Goal: Transaction & Acquisition: Purchase product/service

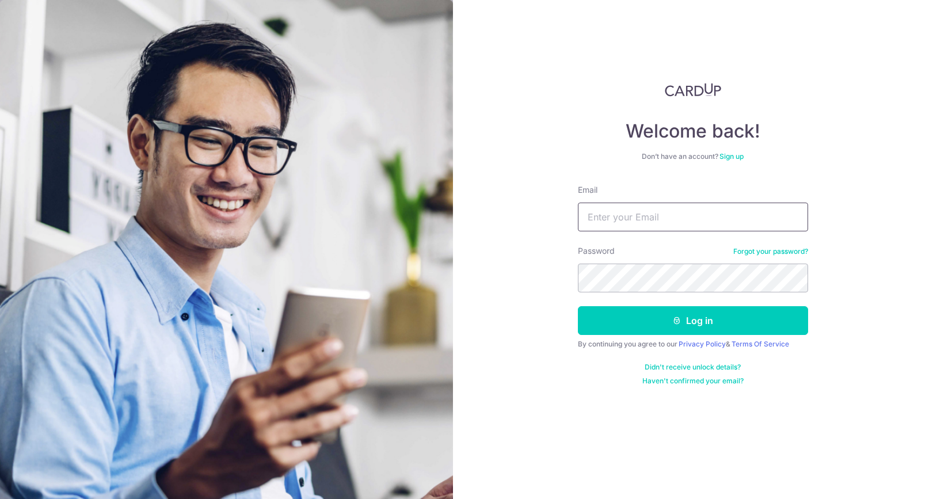
click at [682, 223] on input "Email" at bounding box center [693, 217] width 230 height 29
type input "ahmetshofer01@gmail.com"
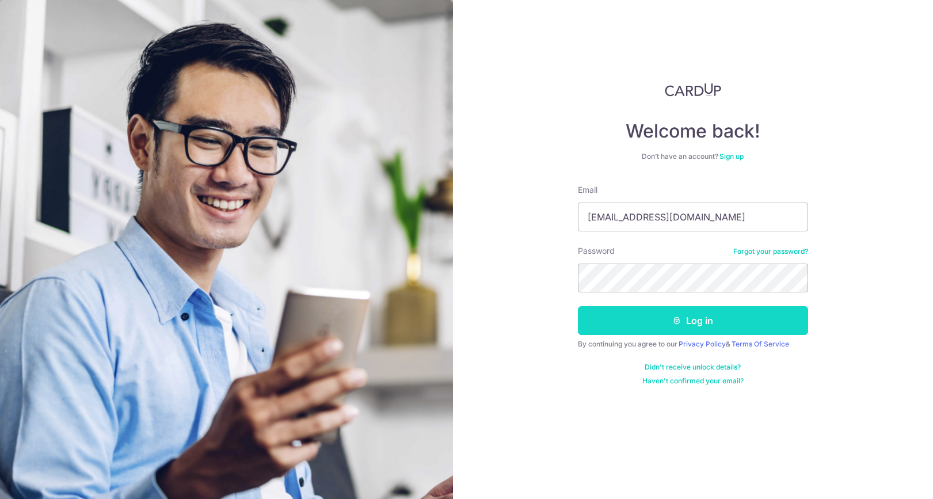
click at [711, 318] on button "Log in" at bounding box center [693, 320] width 230 height 29
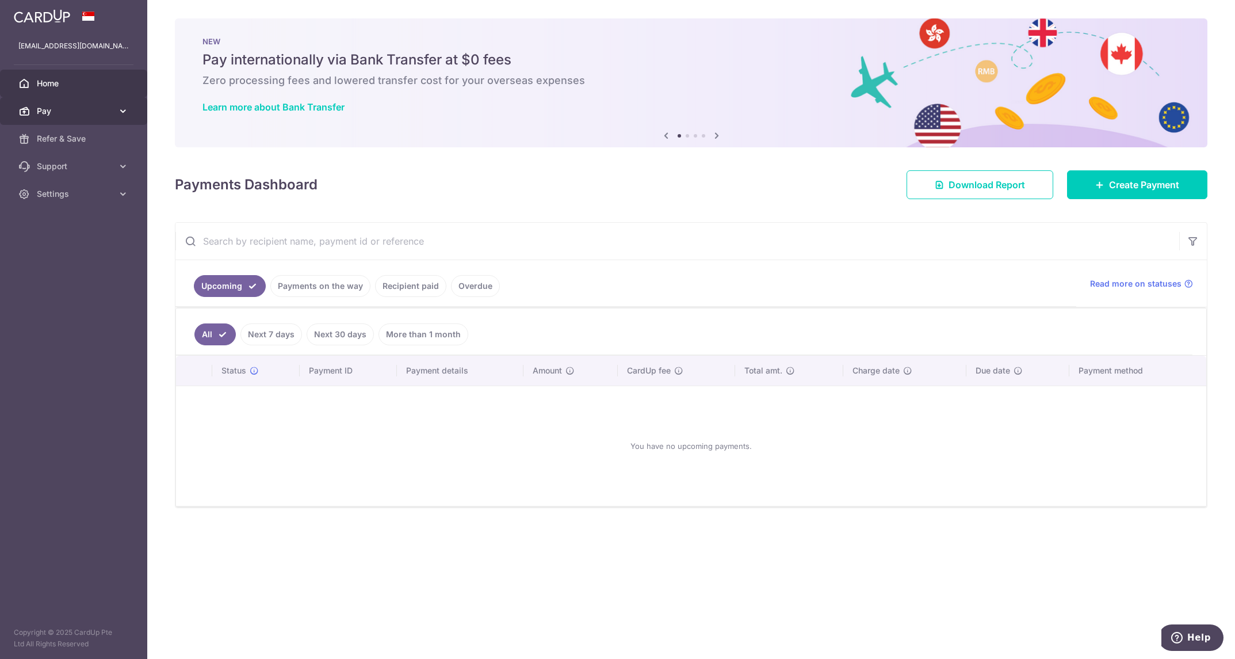
click at [63, 119] on link "Pay" at bounding box center [73, 111] width 147 height 28
click at [79, 140] on span "Payments" at bounding box center [75, 139] width 76 height 12
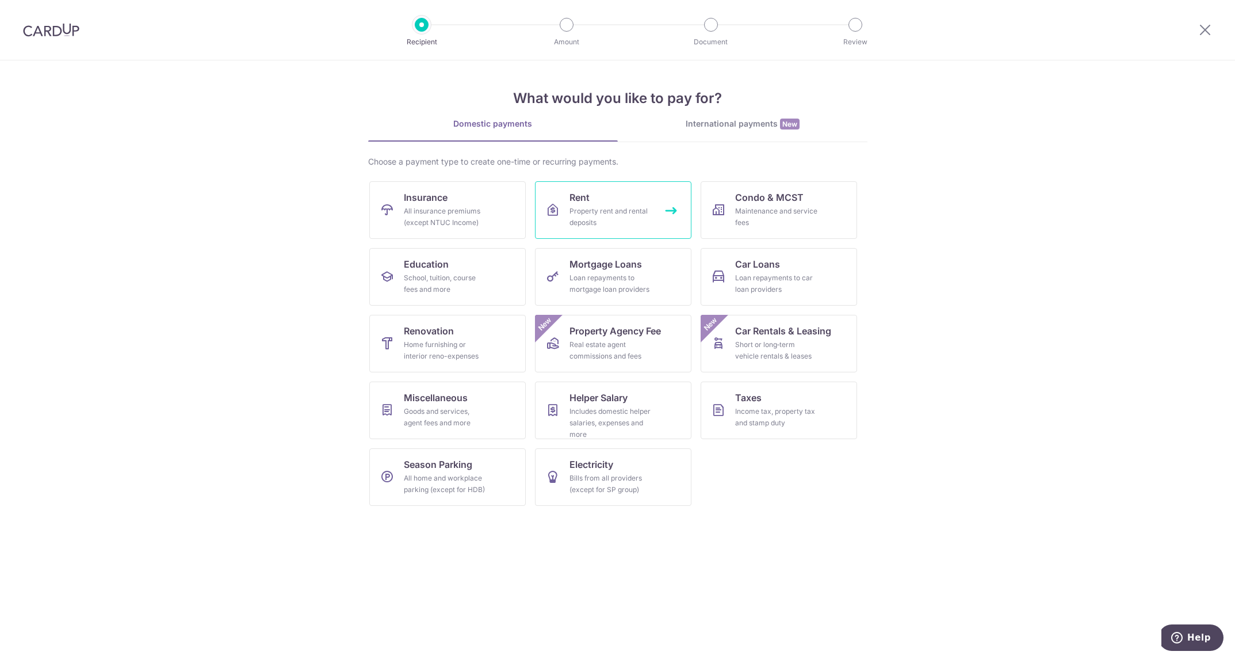
click at [629, 213] on div "Property rent and rental deposits" at bounding box center [611, 216] width 83 height 23
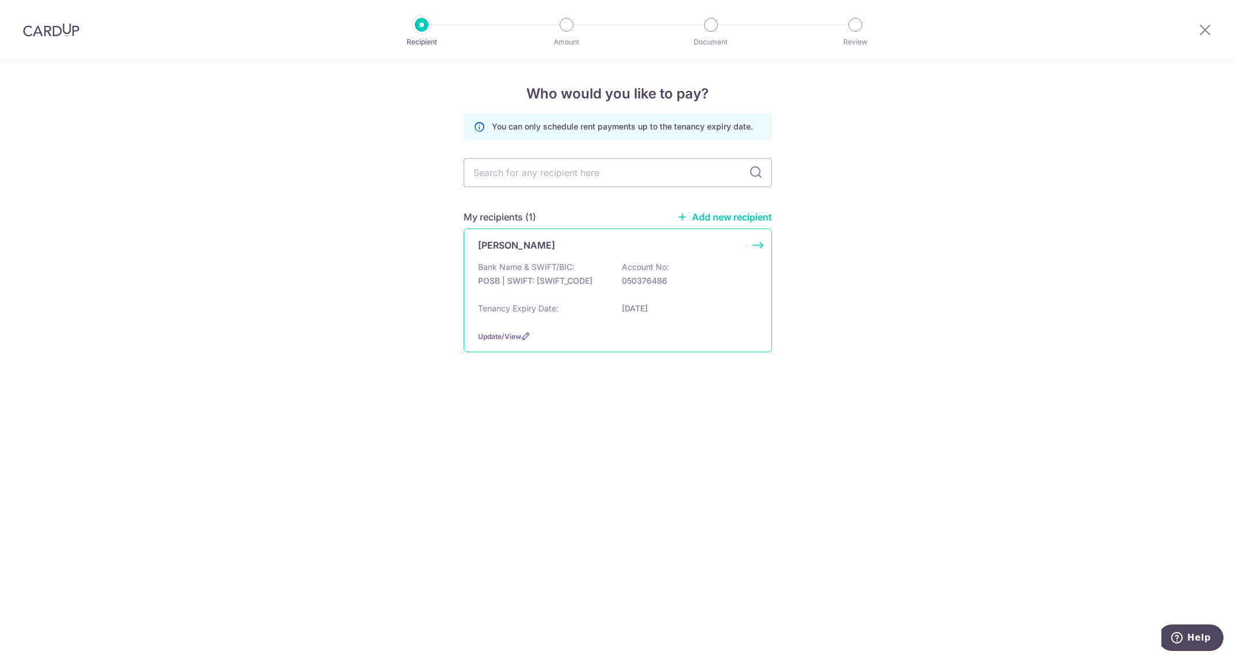
click at [575, 267] on div "Bank Name & SWIFT/BIC: POSB | SWIFT: [SWIFT_CODE] Account No: 050376486" at bounding box center [618, 279] width 280 height 37
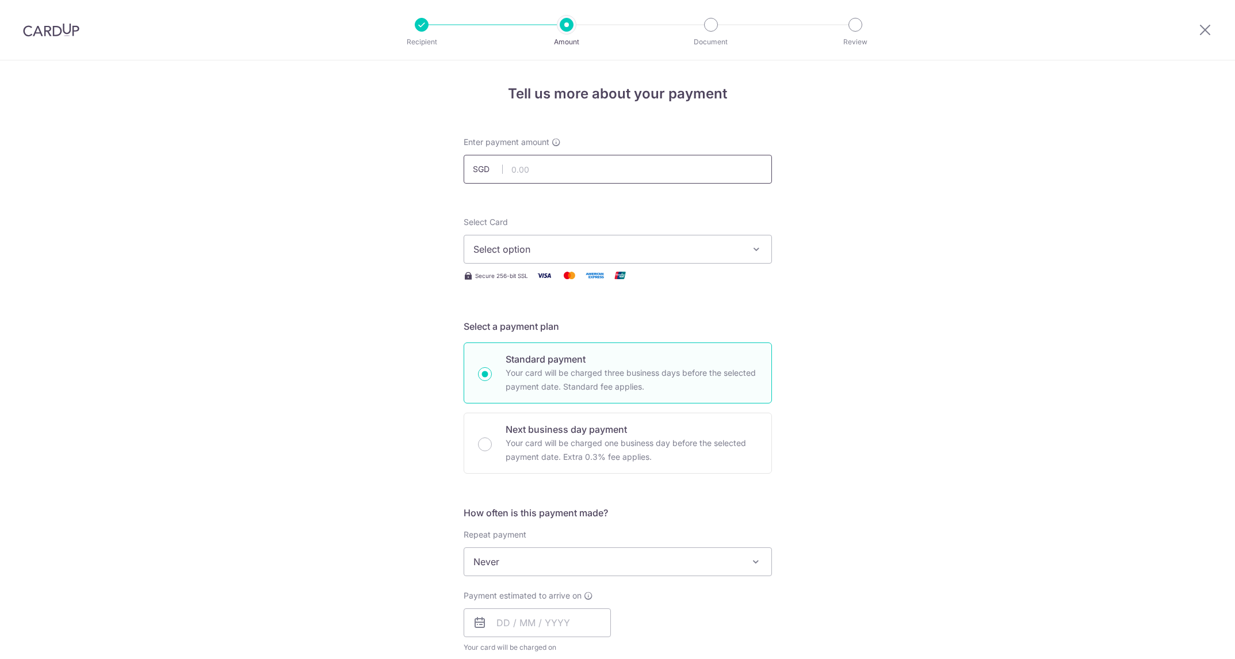
click at [553, 169] on input "text" at bounding box center [618, 169] width 308 height 29
type input "3,850.00"
click at [928, 201] on div "Tell us more about your payment Enter payment amount SGD 3,850.00 3850.00 Selec…" at bounding box center [617, 580] width 1235 height 1041
click at [564, 246] on span "Select option" at bounding box center [608, 249] width 268 height 14
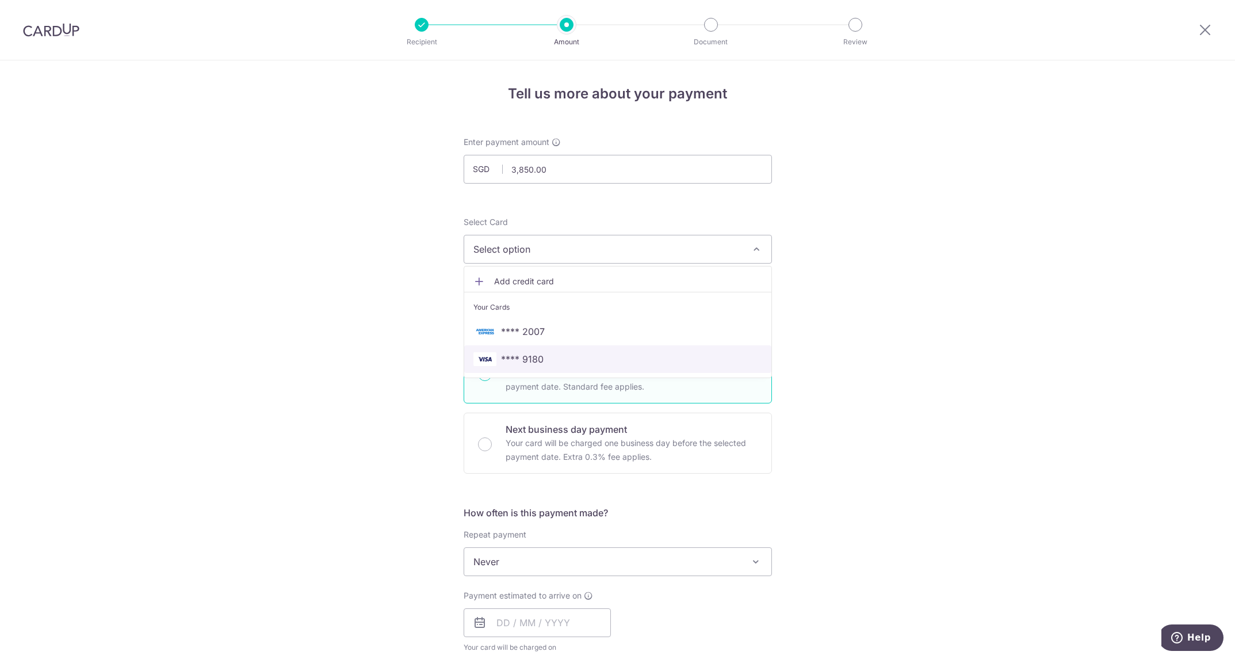
click at [550, 360] on span "**** 9180" at bounding box center [618, 359] width 289 height 14
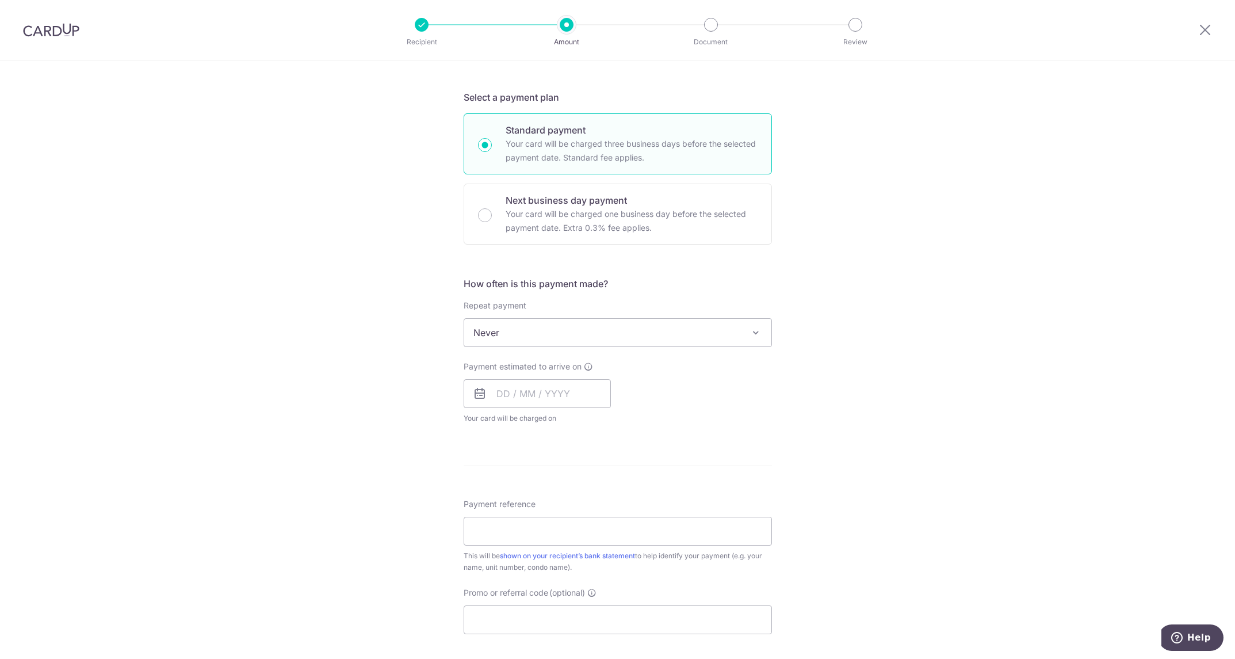
scroll to position [230, 0]
click at [545, 335] on span "Never" at bounding box center [617, 332] width 307 height 28
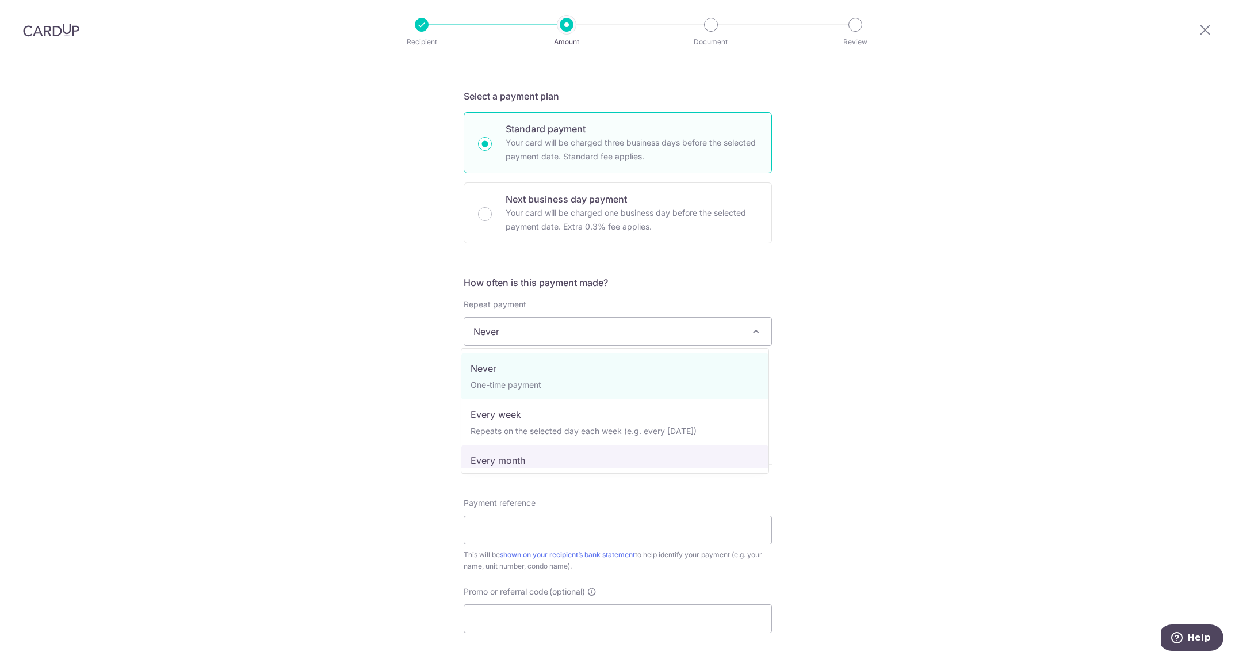
select select "3"
type input "14/02/2027"
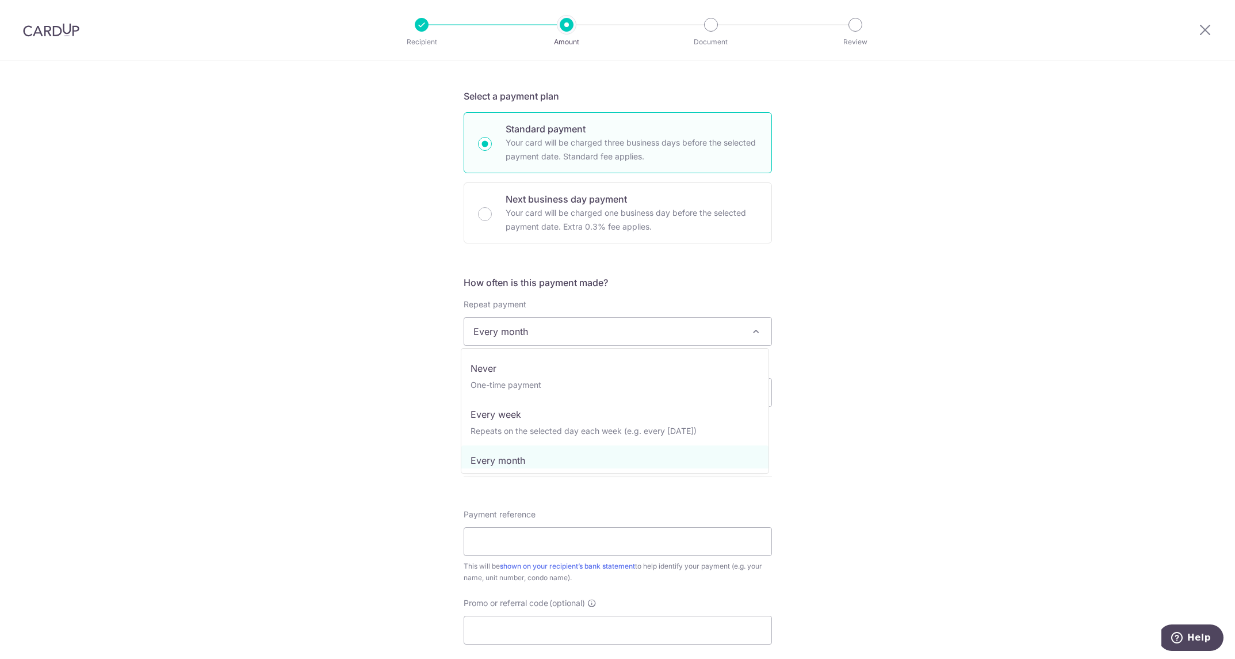
click at [566, 339] on span "Every month" at bounding box center [617, 332] width 307 height 28
select select "1"
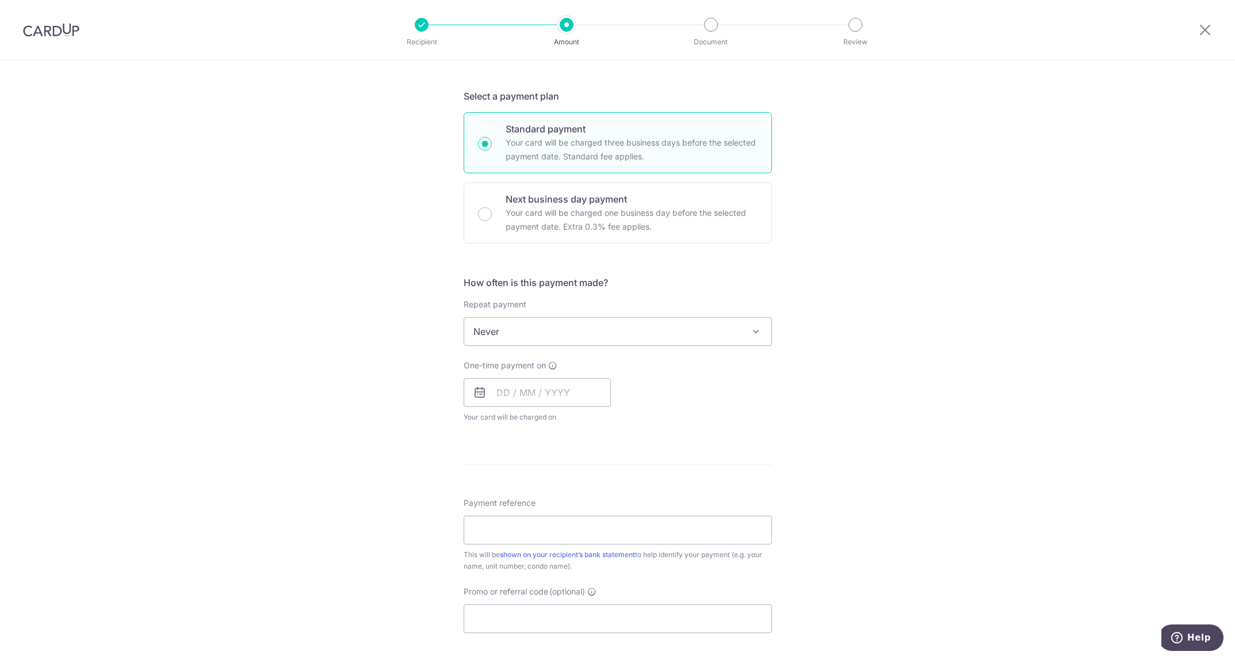
click at [964, 315] on div "Tell us more about your payment Enter payment amount SGD 3,850.00 3850.00 Selec…" at bounding box center [617, 350] width 1235 height 1041
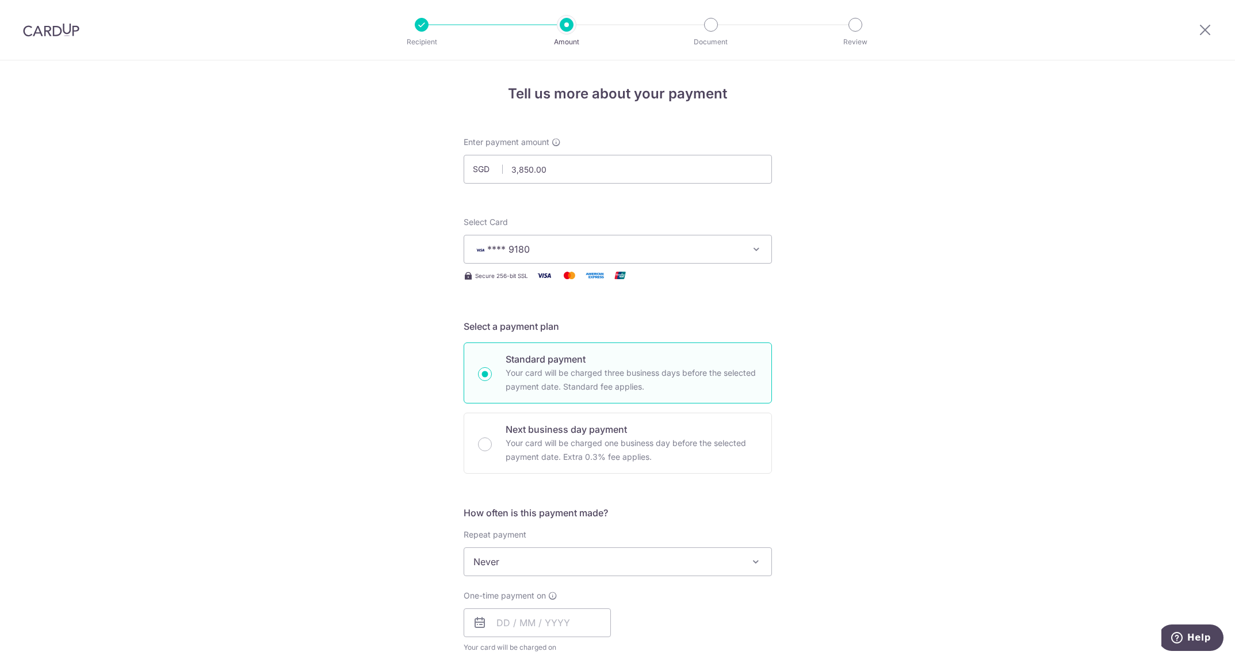
scroll to position [173, 0]
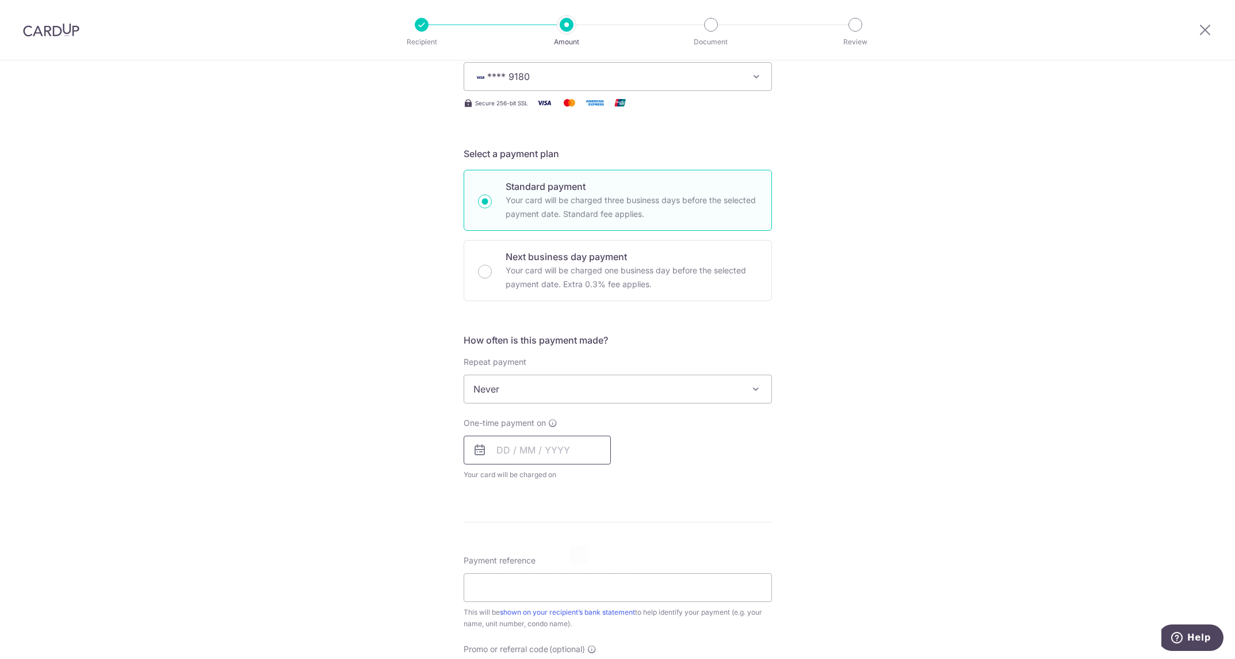
click at [509, 451] on input "text" at bounding box center [537, 450] width 147 height 29
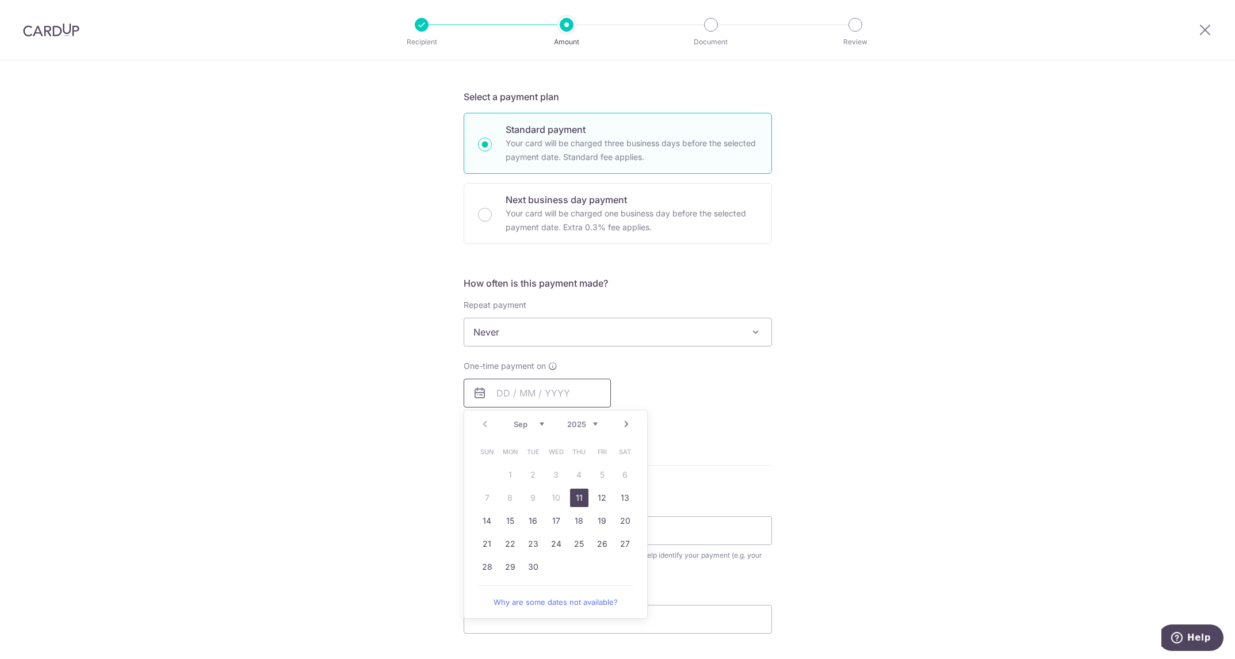
scroll to position [230, 0]
drag, startPoint x: 741, startPoint y: 399, endPoint x: 612, endPoint y: 421, distance: 131.4
click at [741, 399] on div "One-time payment on Prev Next Sep Oct Nov Dec 2025 2026 2027 2028 2029 2030 203…" at bounding box center [618, 391] width 322 height 63
click at [533, 403] on input "text" at bounding box center [537, 392] width 147 height 29
click at [579, 494] on link "11" at bounding box center [579, 497] width 18 height 18
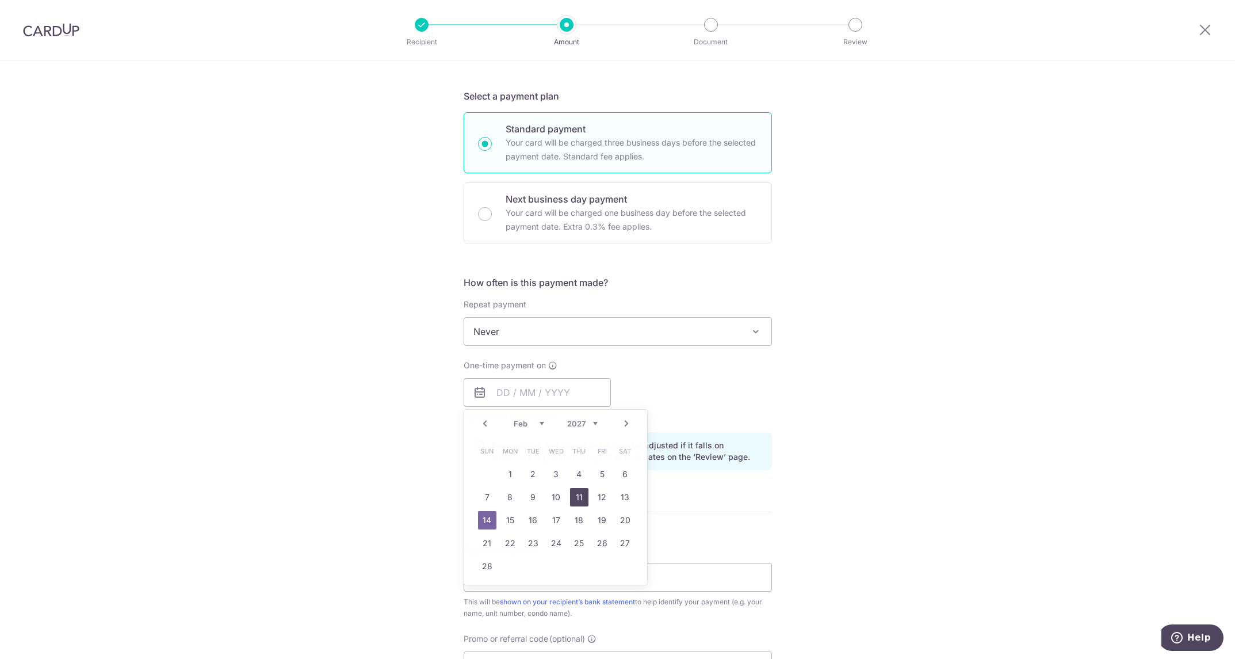
type input "11/09/2025"
click at [535, 388] on input "11/09/2025" at bounding box center [537, 392] width 147 height 29
click at [577, 501] on link "11" at bounding box center [579, 497] width 18 height 18
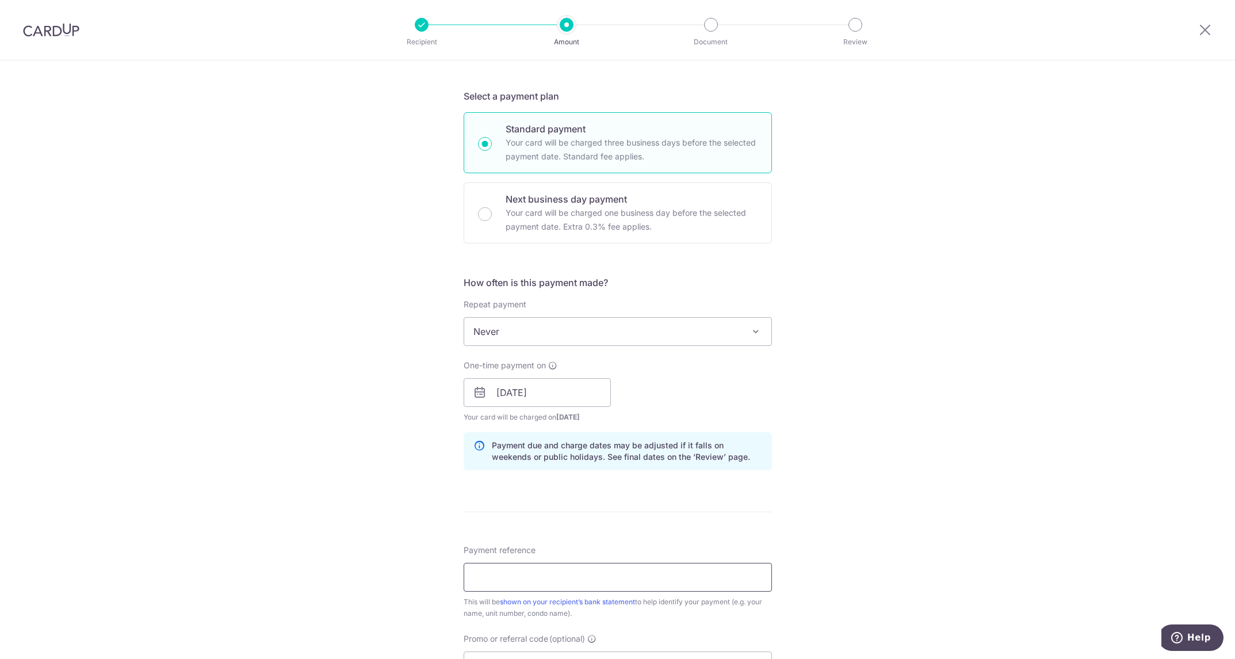
scroll to position [288, 0]
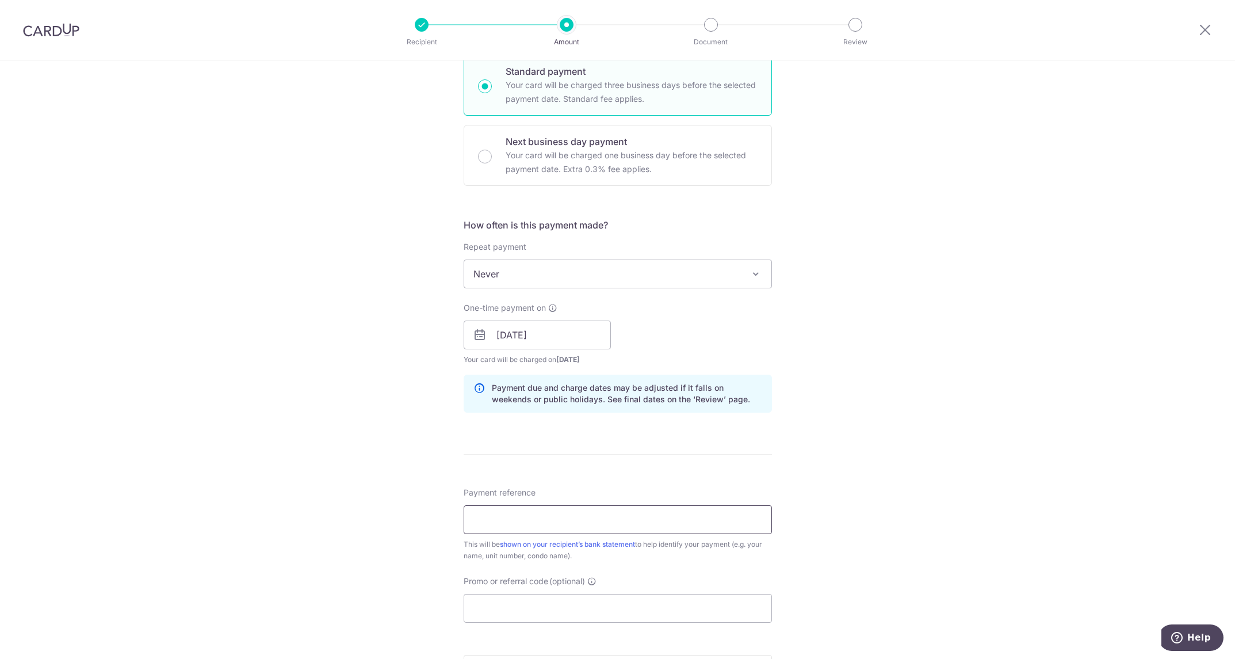
click at [516, 513] on input "Payment reference" at bounding box center [618, 519] width 308 height 29
type input "Zenith 05-05 Rent"
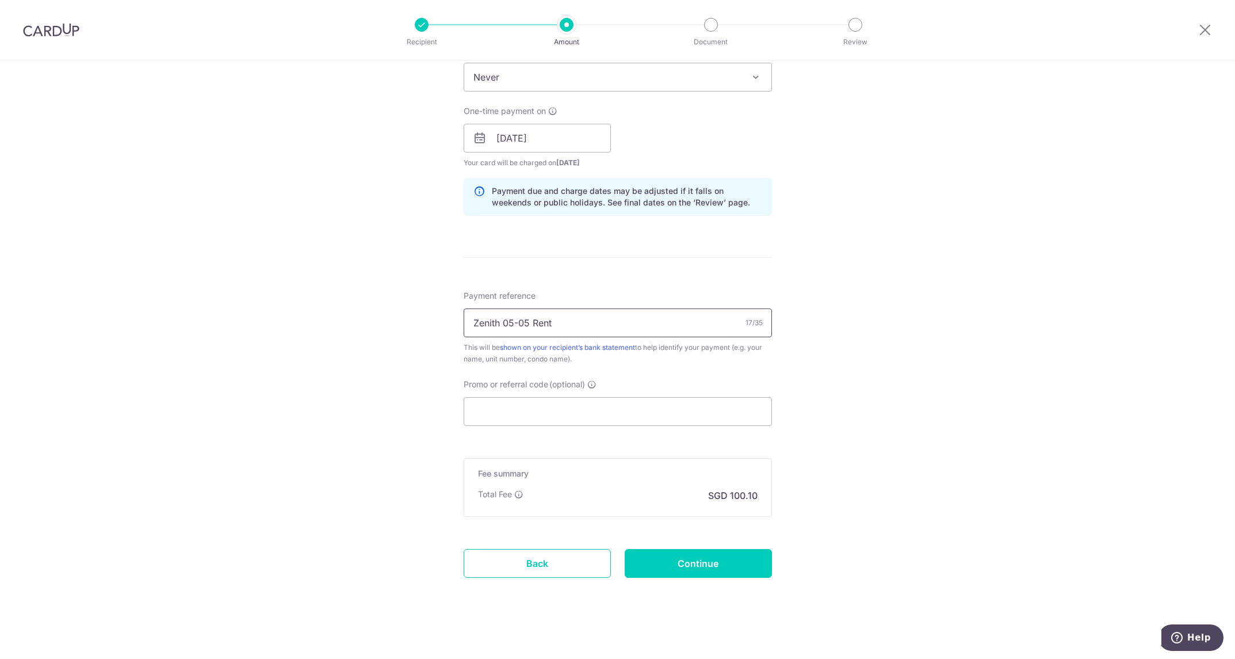
scroll to position [490, 0]
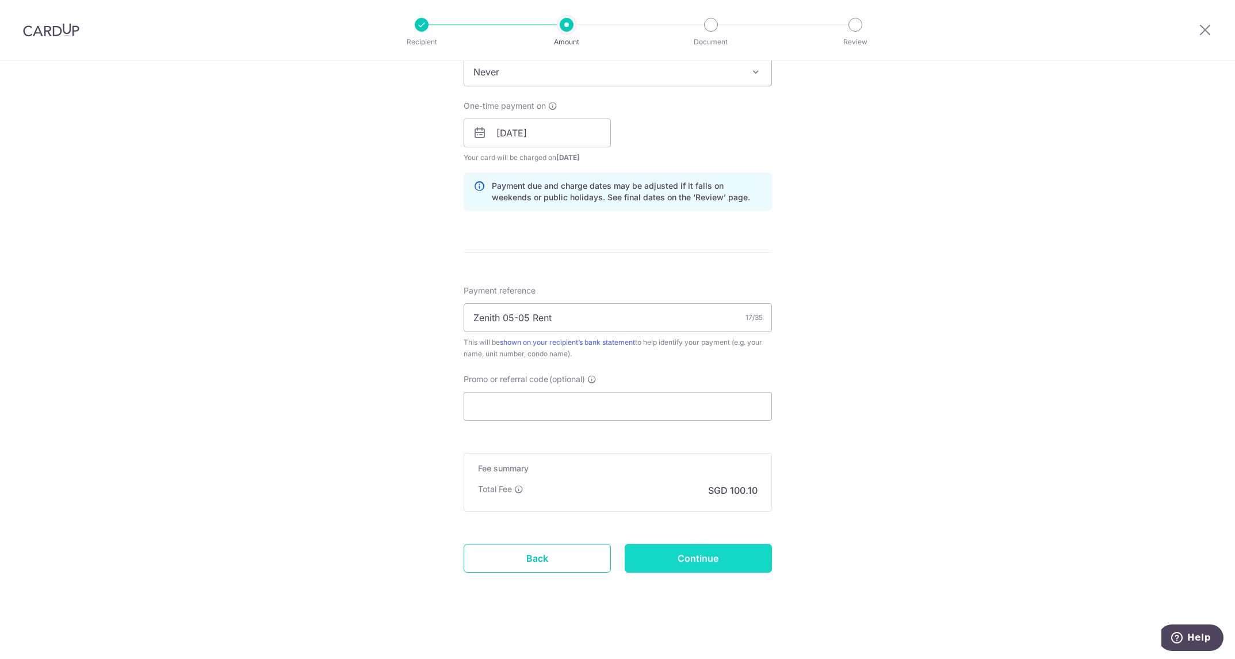
click at [721, 556] on input "Continue" at bounding box center [698, 558] width 147 height 29
type input "Create Schedule"
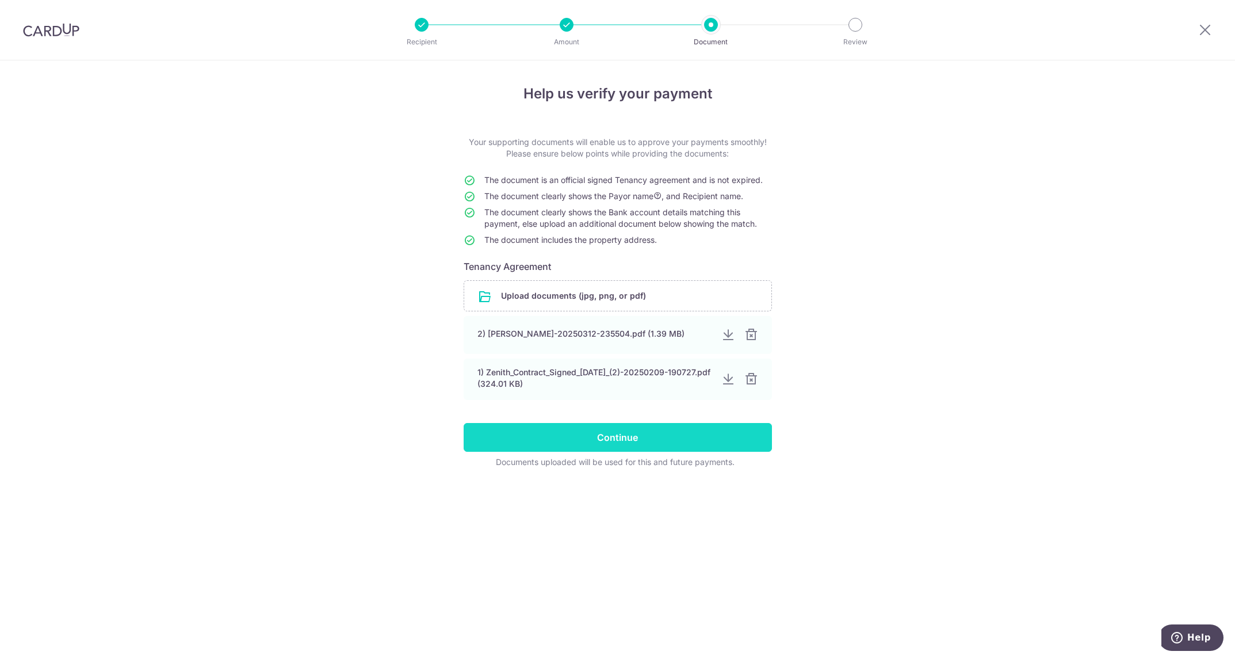
click at [628, 436] on input "Continue" at bounding box center [618, 437] width 308 height 29
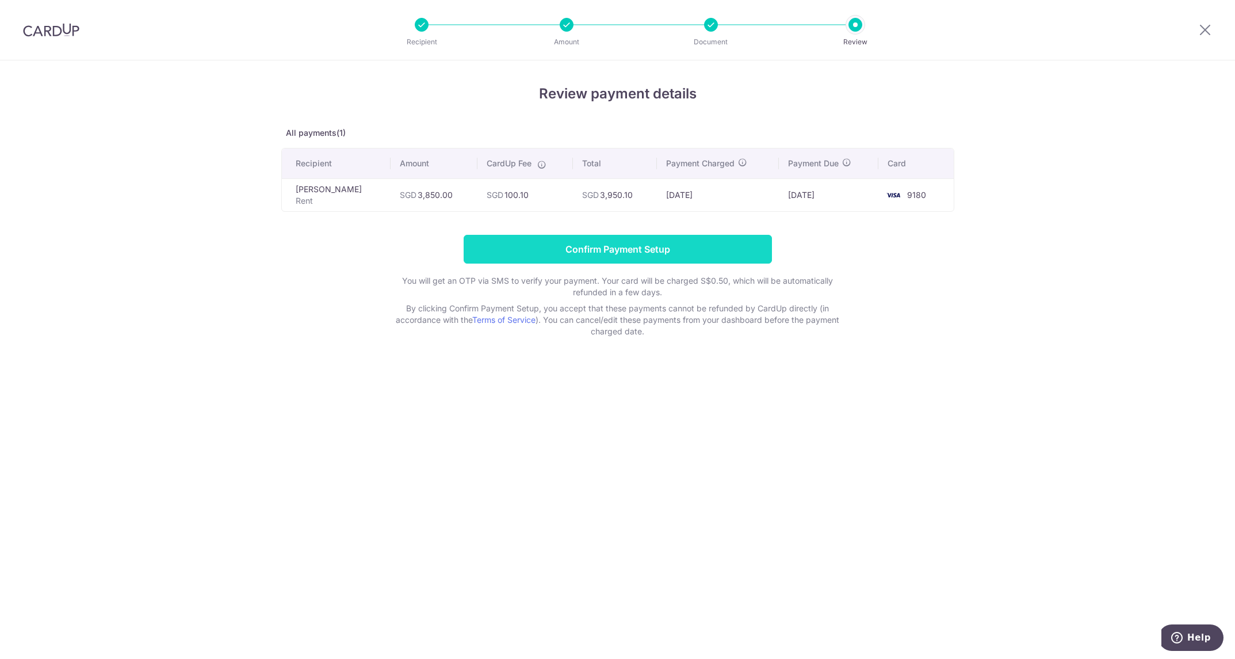
click at [651, 250] on input "Confirm Payment Setup" at bounding box center [618, 249] width 308 height 29
